Goal: Use online tool/utility: Utilize a website feature to perform a specific function

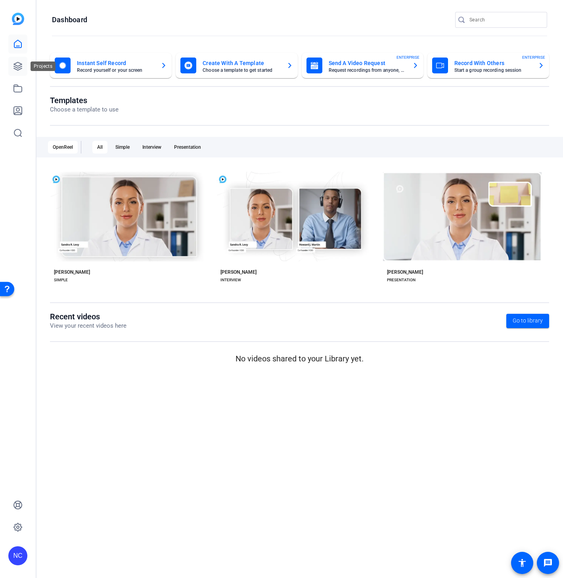
click at [15, 62] on icon at bounding box center [18, 66] width 10 height 10
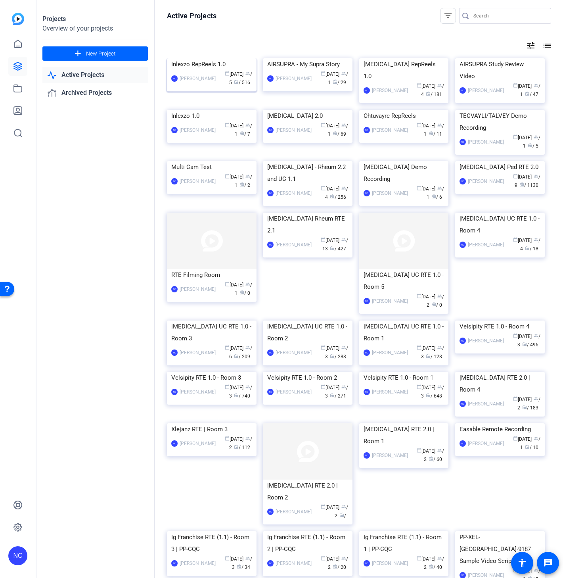
click at [210, 58] on img at bounding box center [212, 58] width 90 height 0
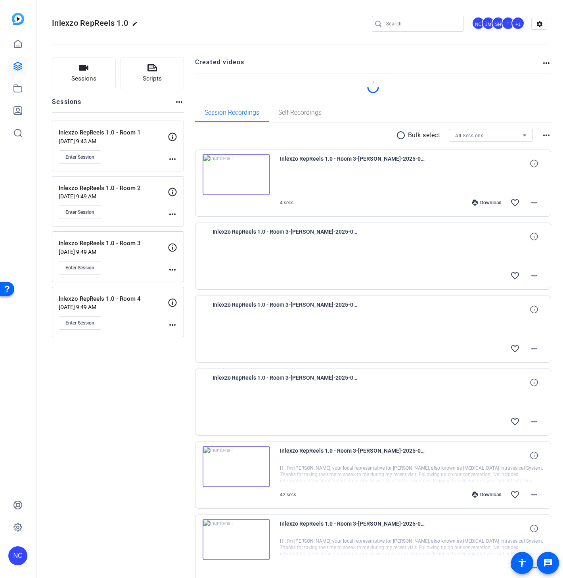
click at [172, 320] on div "more_horiz" at bounding box center [173, 314] width 10 height 32
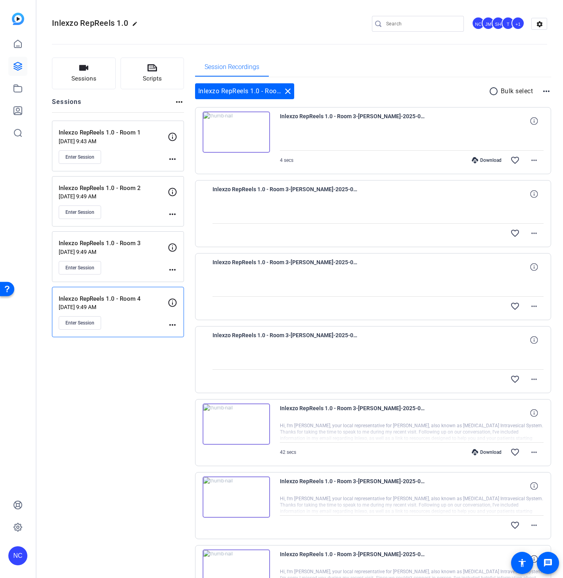
click at [175, 326] on mat-icon "more_horiz" at bounding box center [173, 325] width 10 height 10
click at [184, 335] on span "Edit Session" at bounding box center [192, 337] width 36 height 10
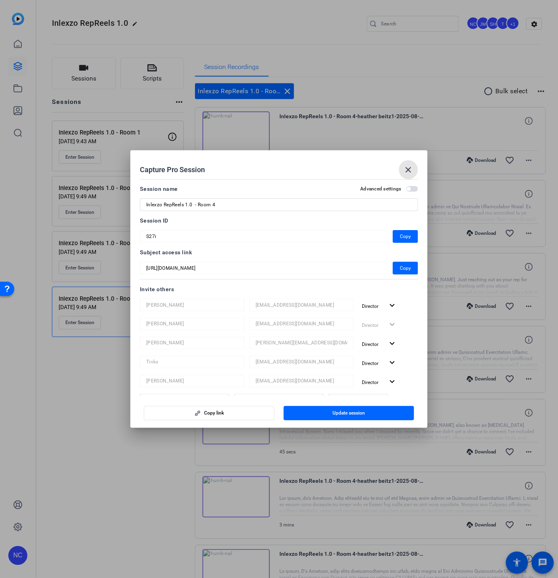
drag, startPoint x: 408, startPoint y: 167, endPoint x: 351, endPoint y: 196, distance: 64.5
click at [408, 167] on mat-icon "close" at bounding box center [409, 170] width 10 height 10
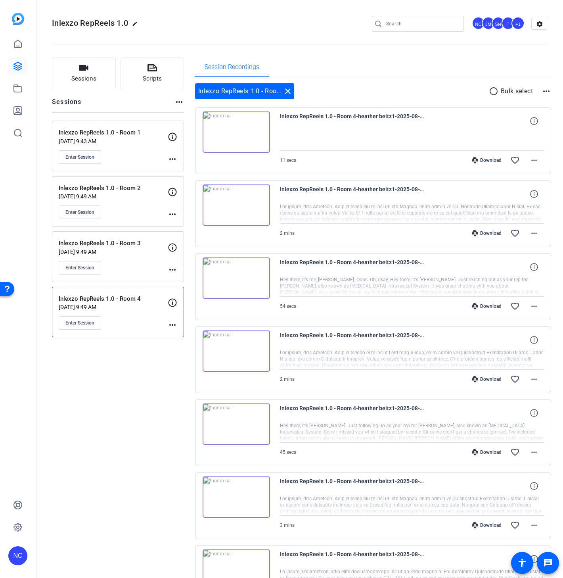
click at [171, 269] on mat-icon "more_horiz" at bounding box center [173, 270] width 10 height 10
click at [88, 211] on div at bounding box center [281, 289] width 563 height 578
click at [80, 208] on button "Enter Session" at bounding box center [80, 211] width 42 height 13
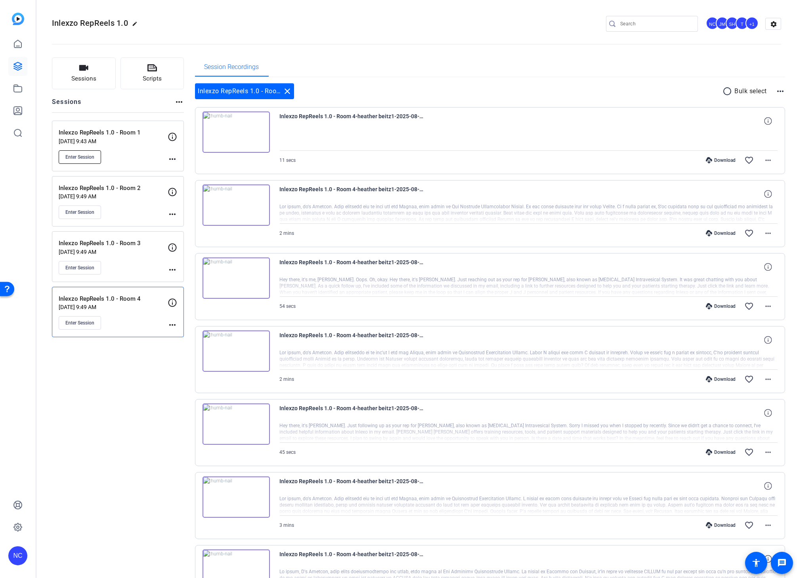
click at [90, 157] on span "Enter Session" at bounding box center [79, 157] width 29 height 6
click at [97, 155] on button "Enter Session" at bounding box center [80, 156] width 42 height 13
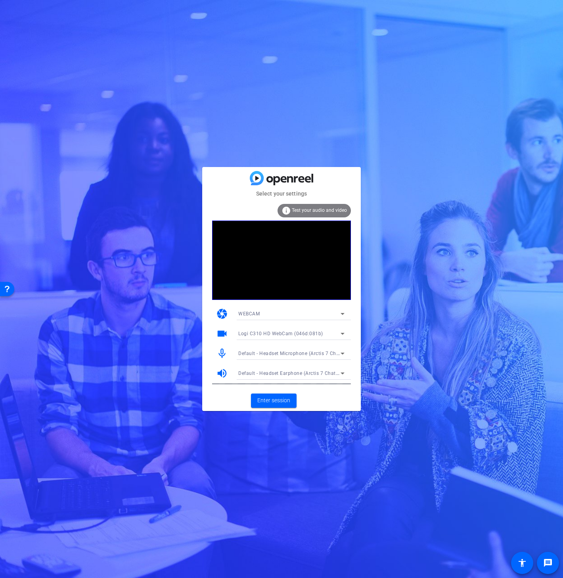
click at [319, 314] on div "WEBCAM" at bounding box center [289, 313] width 102 height 10
click at [18, 113] on mat-option "DESKTOP" at bounding box center [14, 108] width 8 height 8
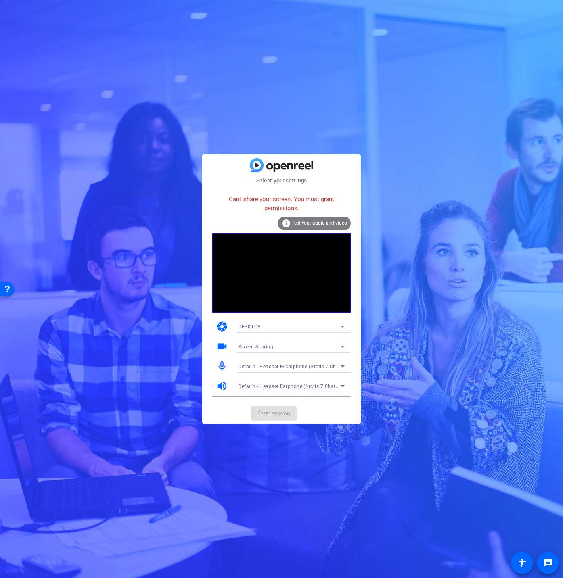
click at [325, 311] on video at bounding box center [281, 272] width 139 height 79
click at [322, 326] on div "DESKTOP" at bounding box center [289, 327] width 102 height 10
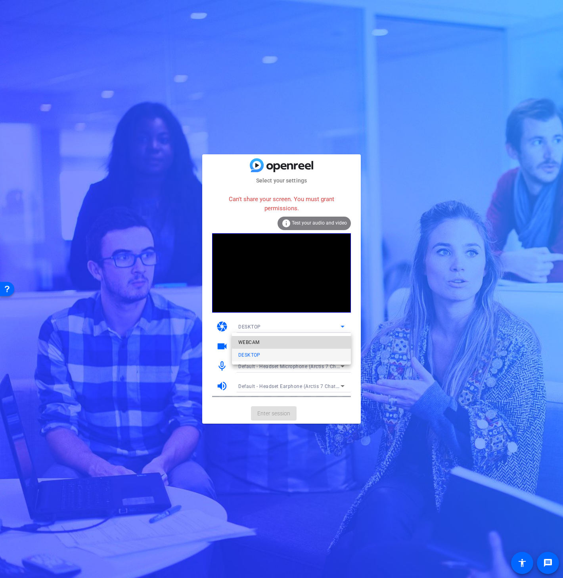
click at [318, 339] on mat-option "WEBCAM" at bounding box center [291, 342] width 119 height 13
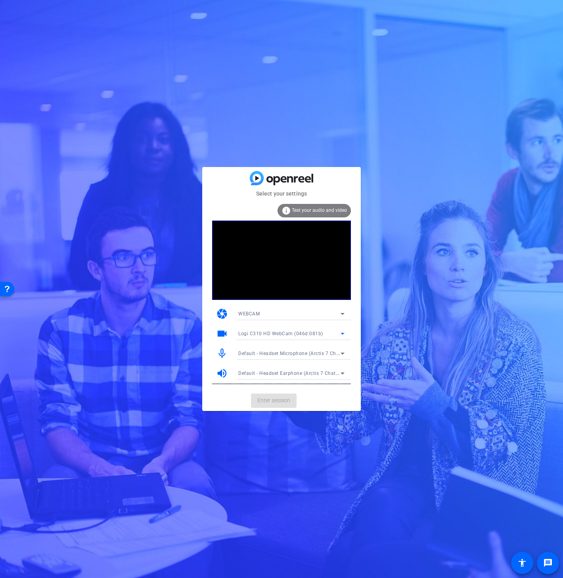
click at [294, 336] on span "Logi C310 HD WebCam (046d:081b)" at bounding box center [280, 334] width 85 height 6
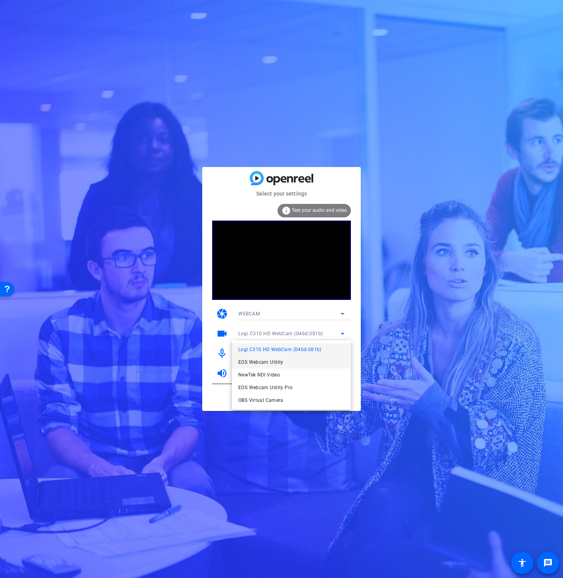
click at [280, 365] on span "EOS Webcam Utility" at bounding box center [260, 362] width 45 height 10
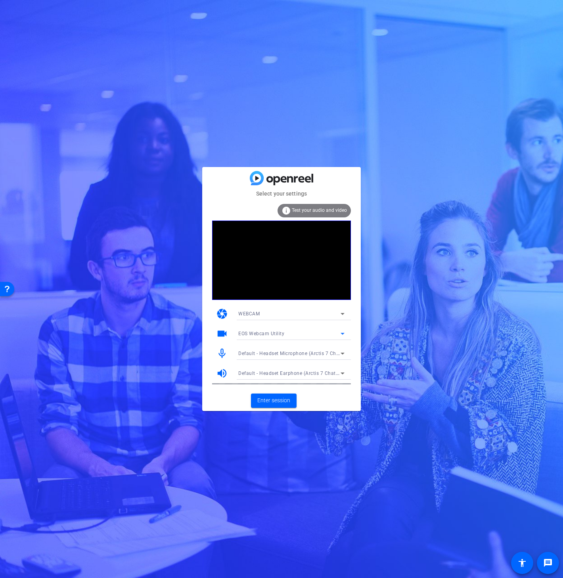
click at [282, 411] on div "Select your settings info Test your audio and video camera WEBCAM videocam EOS …" at bounding box center [281, 289] width 563 height 578
click at [279, 402] on span "Enter session" at bounding box center [273, 400] width 33 height 8
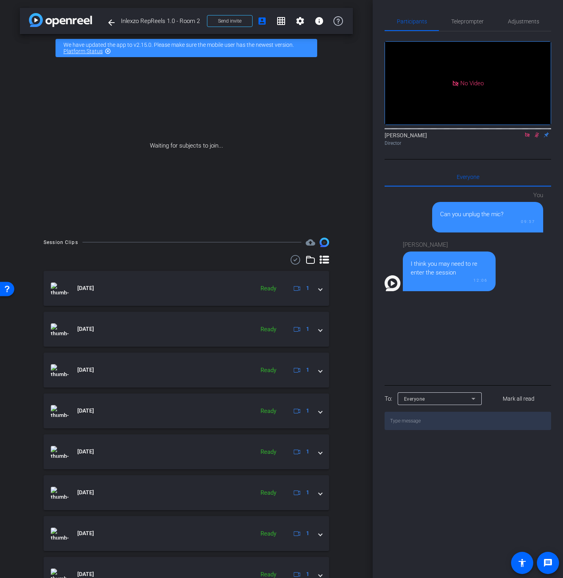
drag, startPoint x: 515, startPoint y: 324, endPoint x: 487, endPoint y: 324, distance: 27.8
click at [487, 324] on div "You Can you unplug the mic? 09:57 Nick Dambrosia I think you may need to re ent…" at bounding box center [468, 285] width 167 height 196
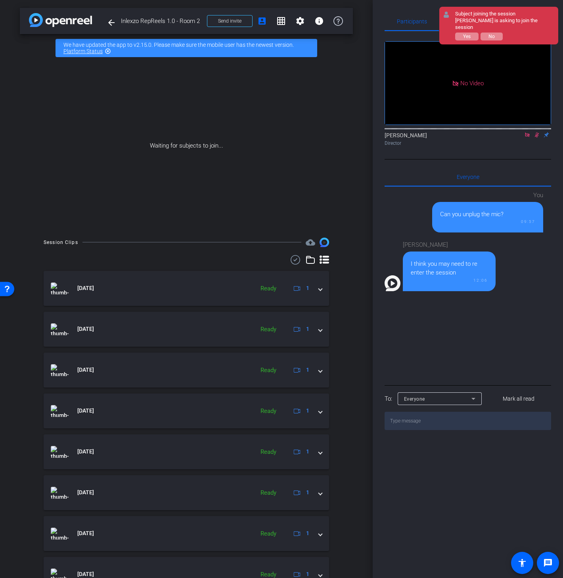
click at [537, 138] on icon at bounding box center [537, 134] width 4 height 5
click at [523, 138] on mat-icon at bounding box center [528, 134] width 10 height 7
click at [470, 34] on span "Yes" at bounding box center [467, 37] width 8 height 6
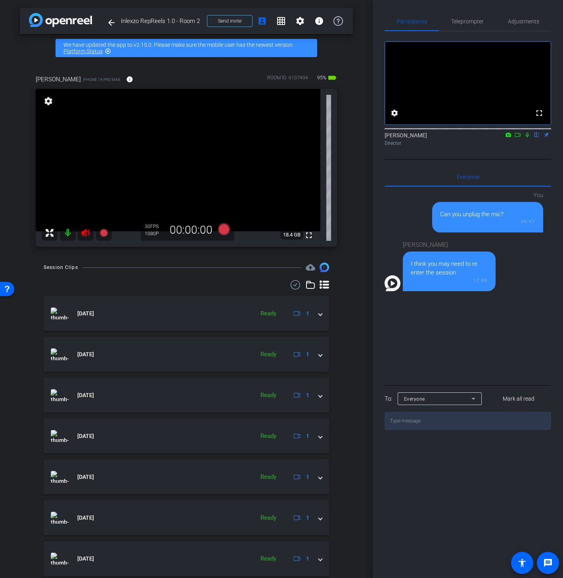
click at [85, 234] on icon at bounding box center [85, 233] width 8 height 8
click at [515, 21] on span "Adjustments" at bounding box center [523, 22] width 31 height 6
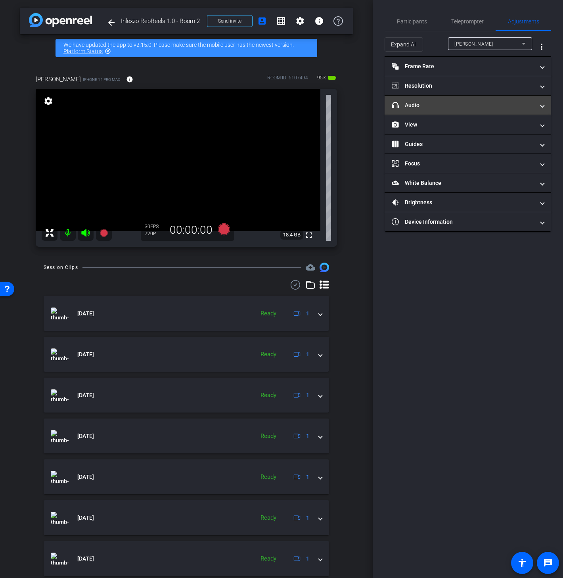
click at [450, 105] on mat-panel-title "headphone icon Audio" at bounding box center [463, 105] width 143 height 8
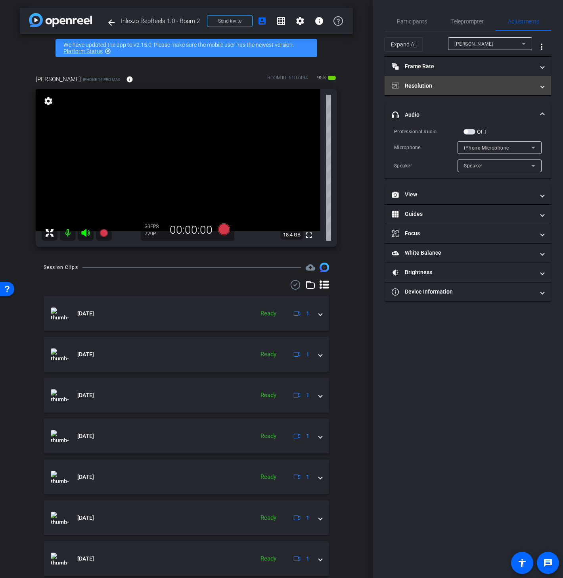
click at [461, 92] on mat-expansion-panel-header "Resolution" at bounding box center [468, 85] width 167 height 19
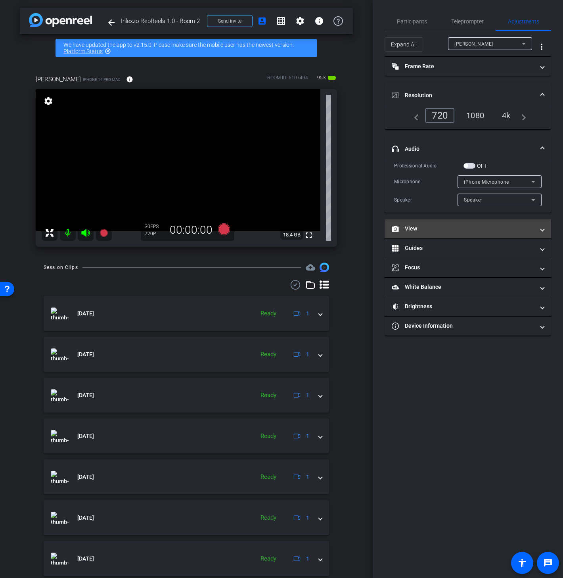
click at [454, 222] on mat-expansion-panel-header "View" at bounding box center [468, 228] width 167 height 19
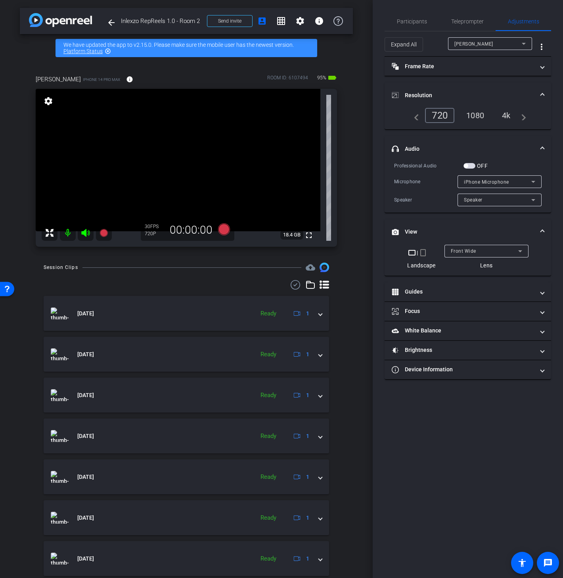
click at [424, 250] on mat-icon "crop_portrait" at bounding box center [423, 253] width 10 height 10
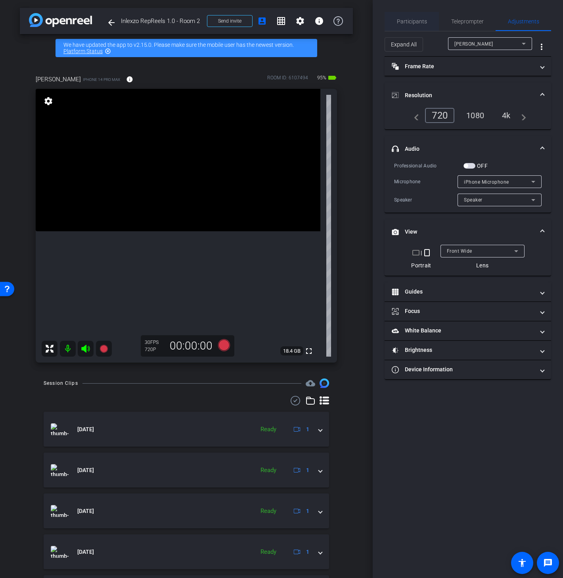
click at [401, 24] on span "Participants" at bounding box center [412, 21] width 30 height 19
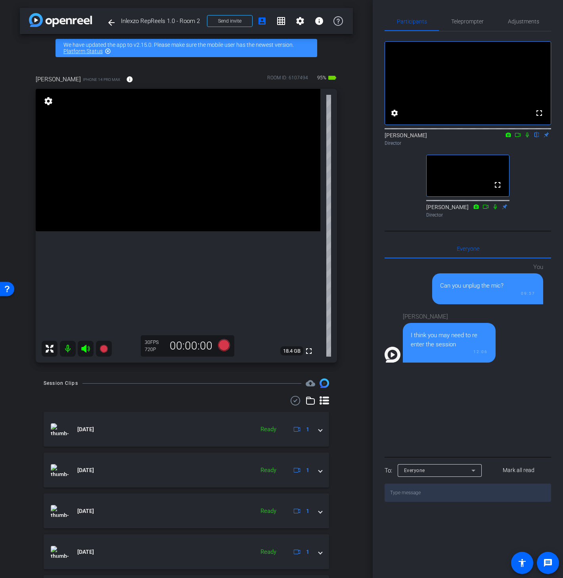
click at [525, 138] on icon at bounding box center [527, 135] width 6 height 6
drag, startPoint x: 520, startPoint y: 147, endPoint x: 559, endPoint y: 151, distance: 39.1
click at [520, 137] on icon at bounding box center [518, 135] width 6 height 4
click at [535, 138] on mat-icon at bounding box center [537, 134] width 10 height 7
click at [529, 138] on icon at bounding box center [527, 135] width 6 height 6
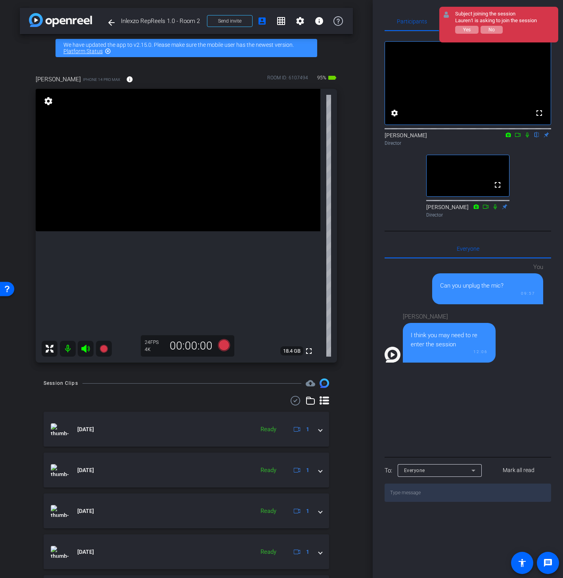
click at [529, 138] on icon at bounding box center [527, 135] width 6 height 6
click at [517, 138] on icon at bounding box center [518, 135] width 6 height 6
click at [149, 20] on span "Inlexzo RepReels 1.0 - Room 2" at bounding box center [161, 21] width 81 height 16
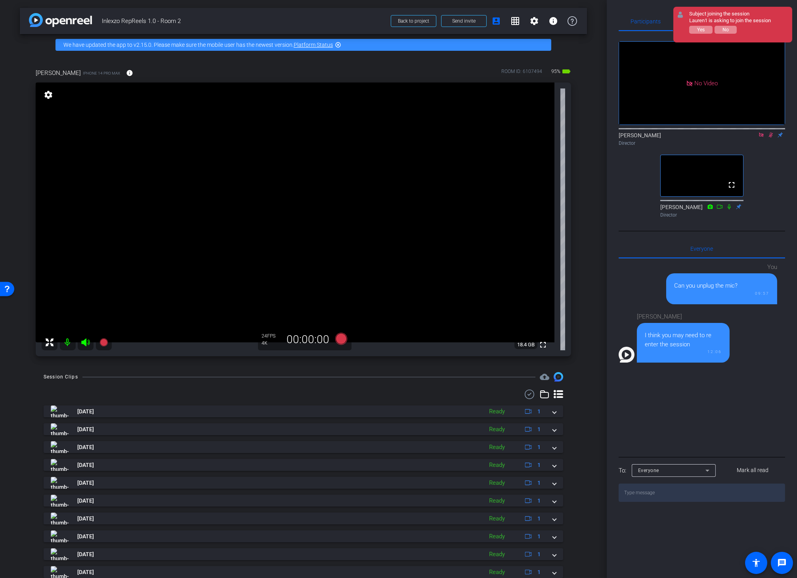
click at [563, 138] on icon at bounding box center [771, 134] width 4 height 5
click at [563, 137] on icon at bounding box center [761, 134] width 4 height 4
click at [563, 138] on icon at bounding box center [761, 135] width 6 height 6
click at [563, 138] on mat-icon at bounding box center [752, 134] width 10 height 7
click at [563, 138] on icon at bounding box center [771, 135] width 6 height 6
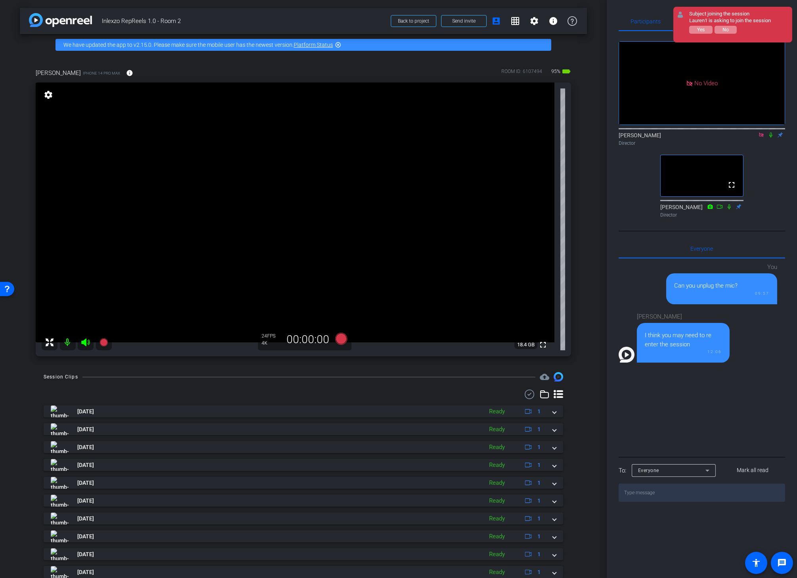
click at [563, 138] on mat-icon at bounding box center [762, 134] width 10 height 7
click at [563, 138] on icon at bounding box center [761, 135] width 6 height 6
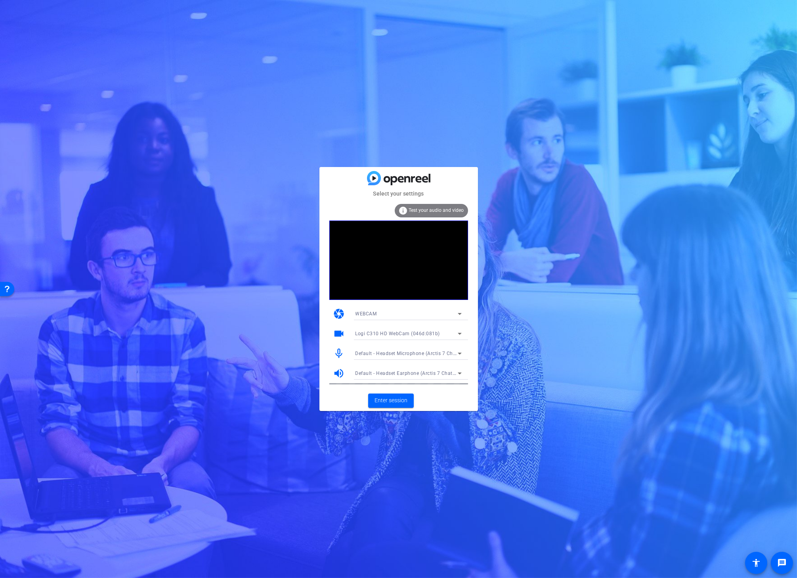
click at [417, 332] on span "Logi C310 HD WebCam (046d:081b)" at bounding box center [398, 334] width 85 height 6
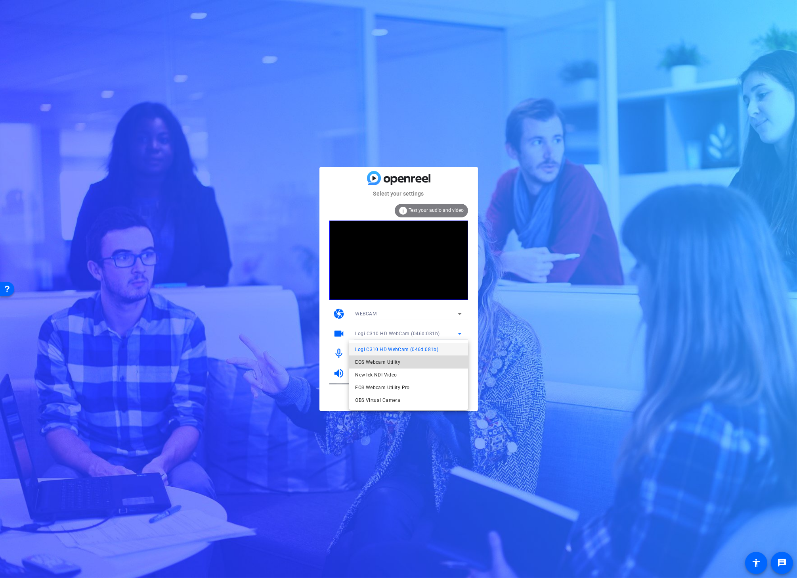
click at [18, 113] on mat-option "EOS Webcam Utility" at bounding box center [14, 108] width 8 height 8
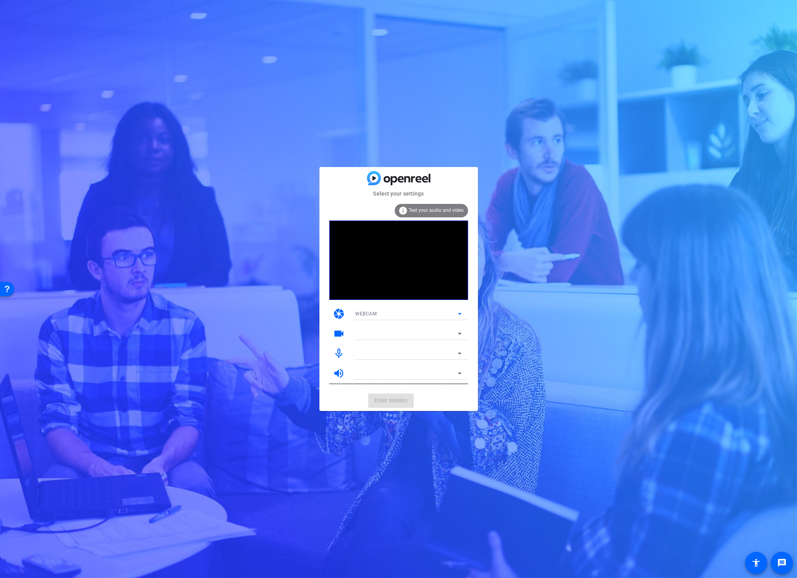
click at [433, 313] on div "WEBCAM" at bounding box center [407, 313] width 102 height 10
click at [254, 343] on div at bounding box center [398, 289] width 797 height 578
click at [417, 335] on span "Logi C310 HD WebCam (046d:081b)" at bounding box center [398, 334] width 85 height 6
click at [402, 357] on mat-option "EOS Webcam Utility" at bounding box center [408, 362] width 119 height 13
click at [393, 398] on span "Enter session" at bounding box center [391, 400] width 33 height 8
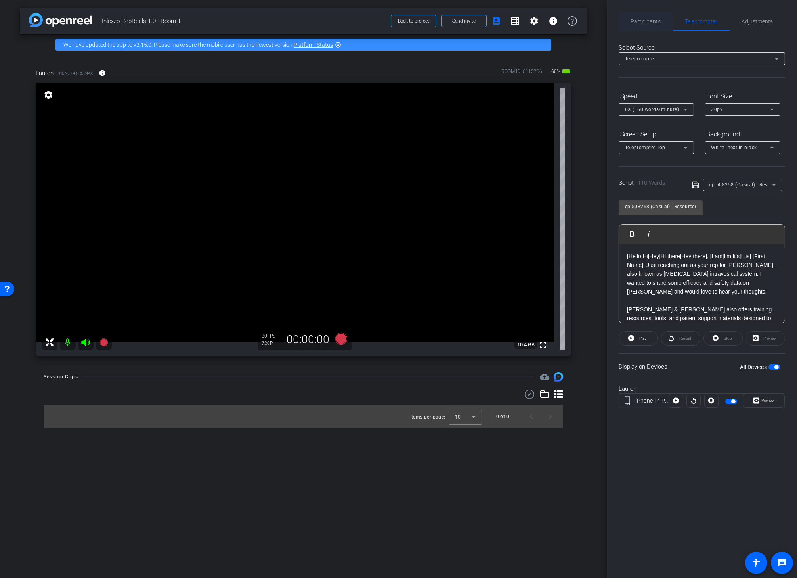
click at [648, 21] on span "Participants" at bounding box center [646, 22] width 30 height 6
